Goal: Information Seeking & Learning: Learn about a topic

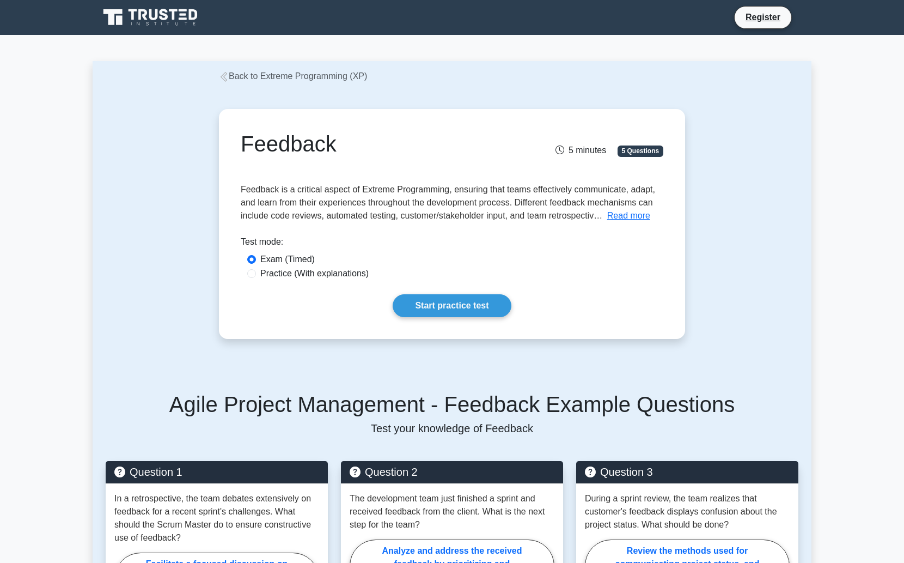
scroll to position [205, 0]
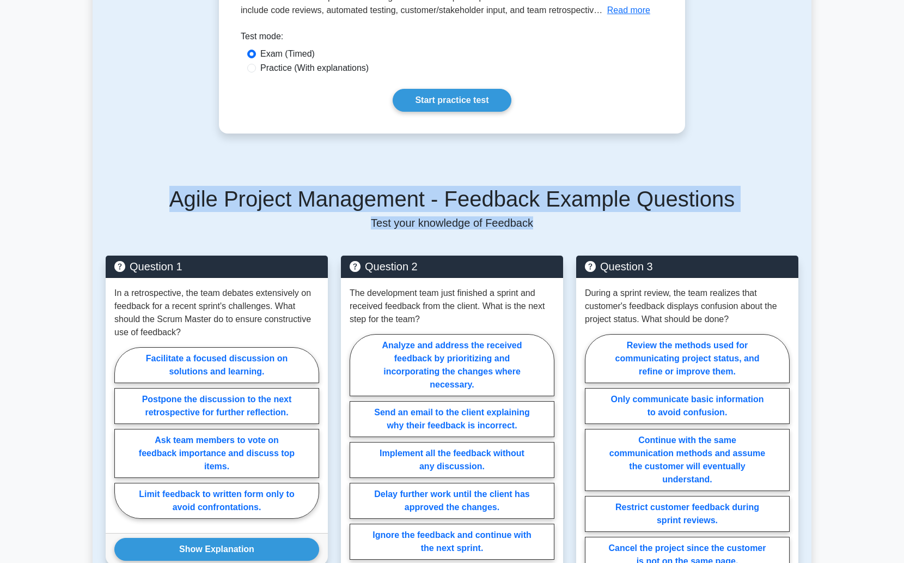
drag, startPoint x: 136, startPoint y: 180, endPoint x: 240, endPoint y: 236, distance: 117.5
click at [240, 236] on div "Agile Project Management - Feedback Example Questions Test your knowledge of Fe…" at bounding box center [452, 429] width 706 height 539
click at [250, 217] on p "Test your knowledge of Feedback" at bounding box center [452, 222] width 693 height 13
drag, startPoint x: 250, startPoint y: 217, endPoint x: 169, endPoint y: 156, distance: 100.7
click at [169, 156] on div "Back to Extreme Programming (XP) Feedback 5 minutes 5 Questions What it is:" at bounding box center [452, 456] width 719 height 1200
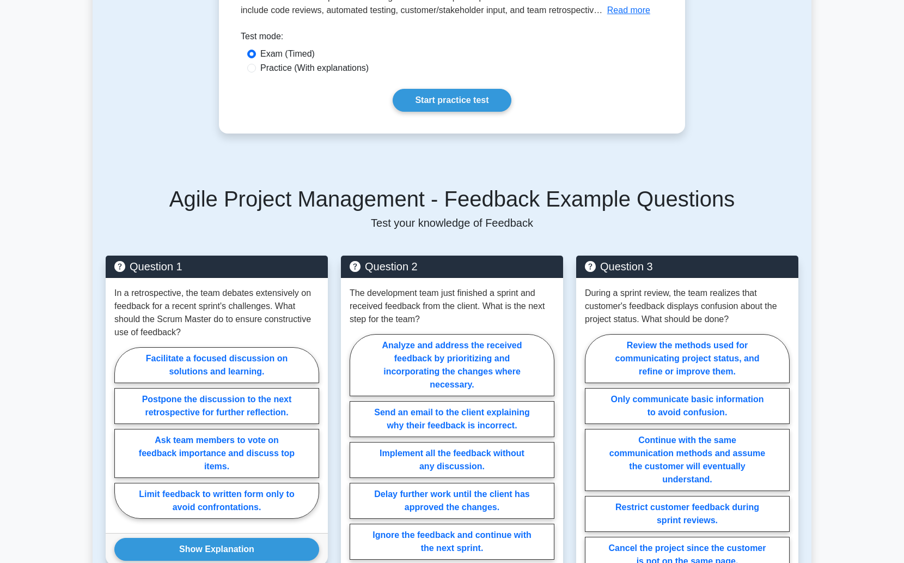
click at [169, 156] on div "Feedback 5 minutes 5 Questions Read more Test mode:" at bounding box center [452, 18] width 719 height 282
drag, startPoint x: 169, startPoint y: 156, endPoint x: 223, endPoint y: 184, distance: 59.9
click at [223, 184] on div "Back to Extreme Programming (XP) Feedback 5 minutes 5 Questions What it is:" at bounding box center [452, 456] width 719 height 1200
click at [223, 184] on div "Agile Project Management - Feedback Example Questions Test your knowledge of Fe…" at bounding box center [452, 429] width 706 height 539
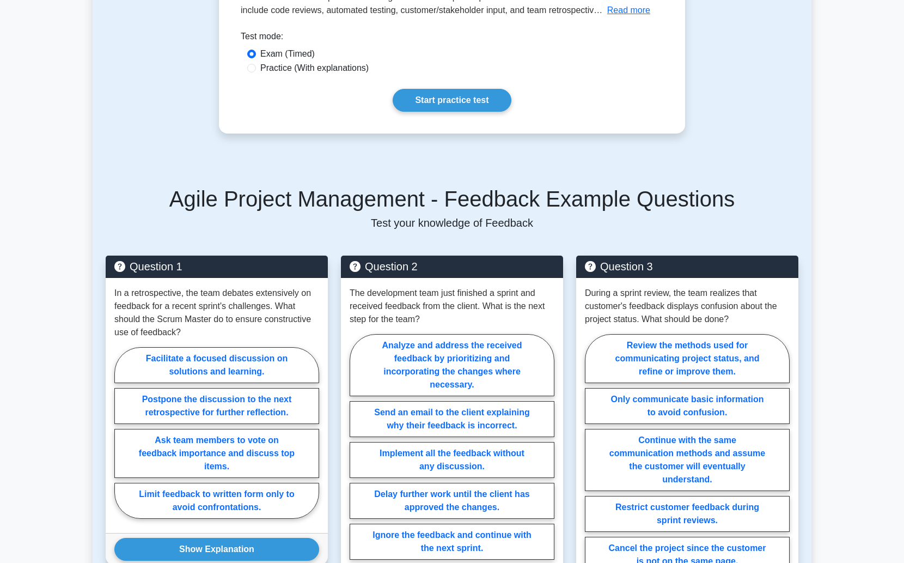
click at [223, 184] on div "Agile Project Management - Feedback Example Questions Test your knowledge of Fe…" at bounding box center [452, 429] width 706 height 539
click at [233, 189] on h5 "Agile Project Management - Feedback Example Questions" at bounding box center [452, 199] width 693 height 26
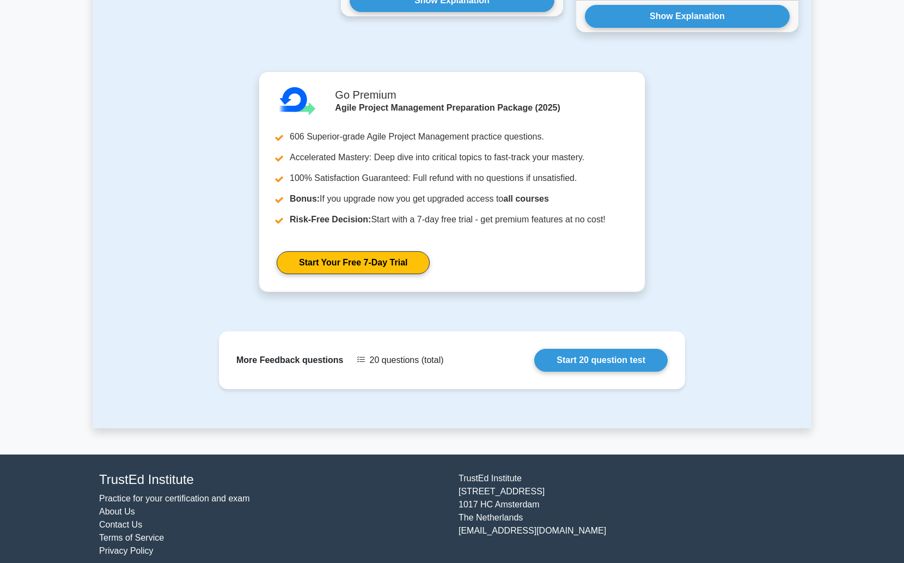
scroll to position [845, 0]
